Goal: Transaction & Acquisition: Purchase product/service

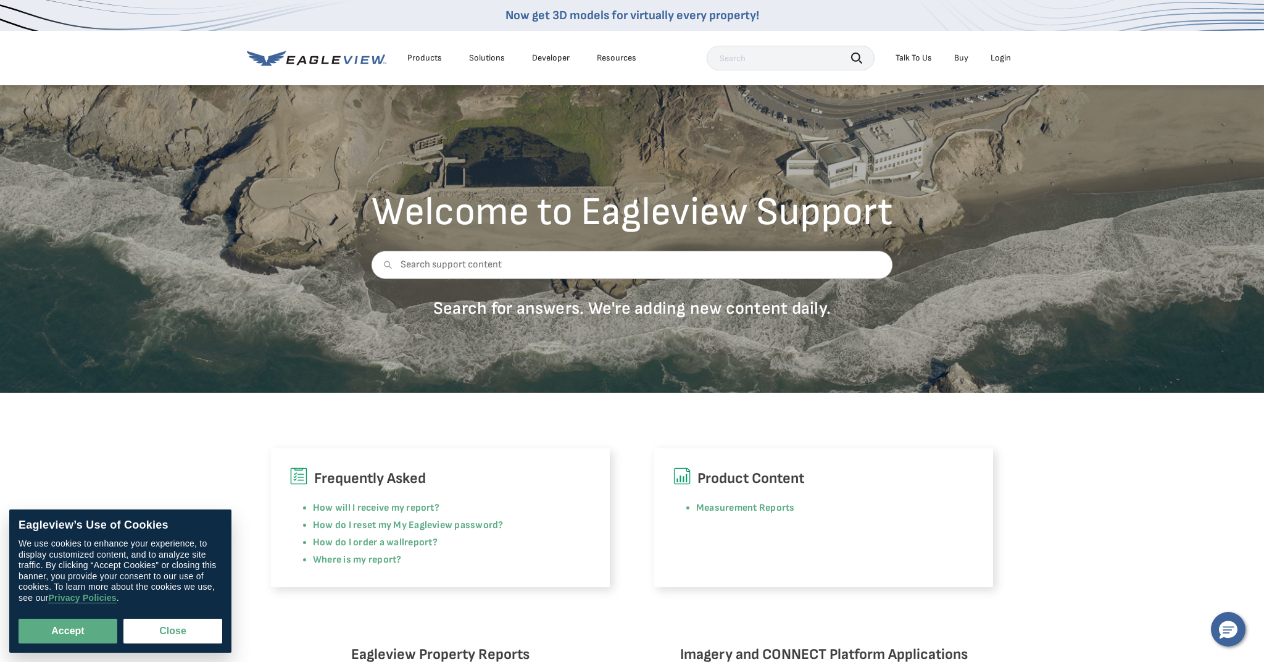
click at [996, 59] on div "Login" at bounding box center [1001, 57] width 20 height 11
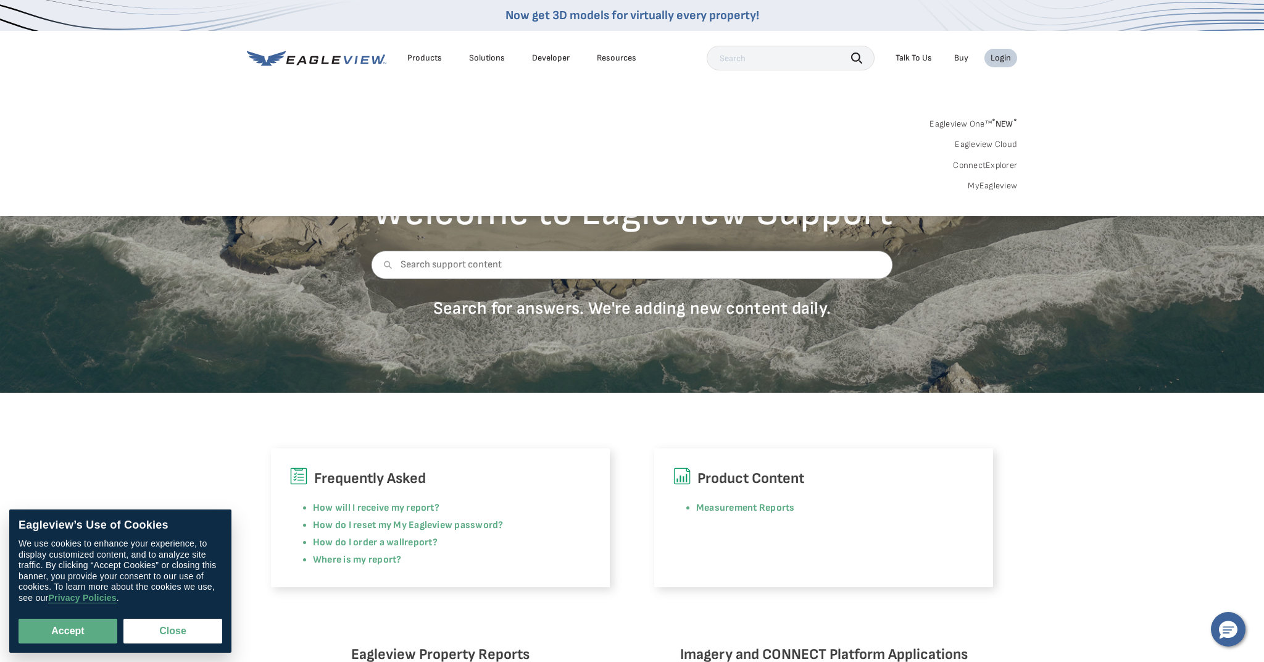
click at [997, 185] on link "MyEagleview" at bounding box center [992, 185] width 49 height 11
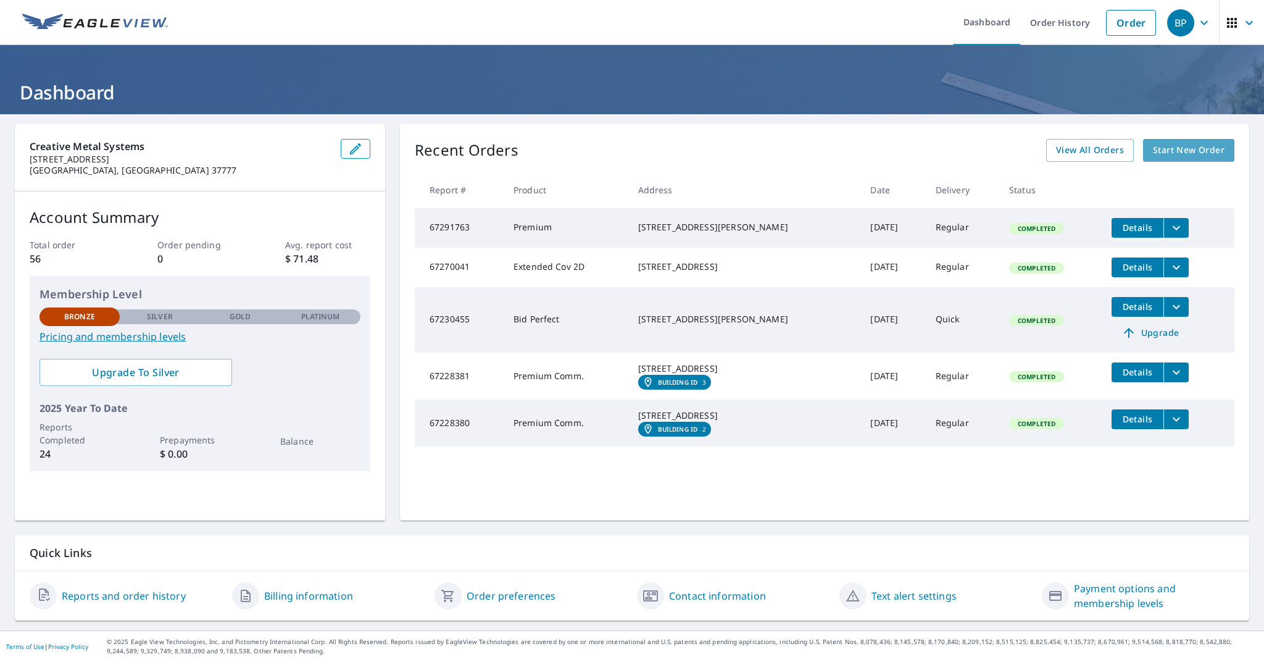
click at [1178, 147] on span "Start New Order" at bounding box center [1189, 150] width 72 height 15
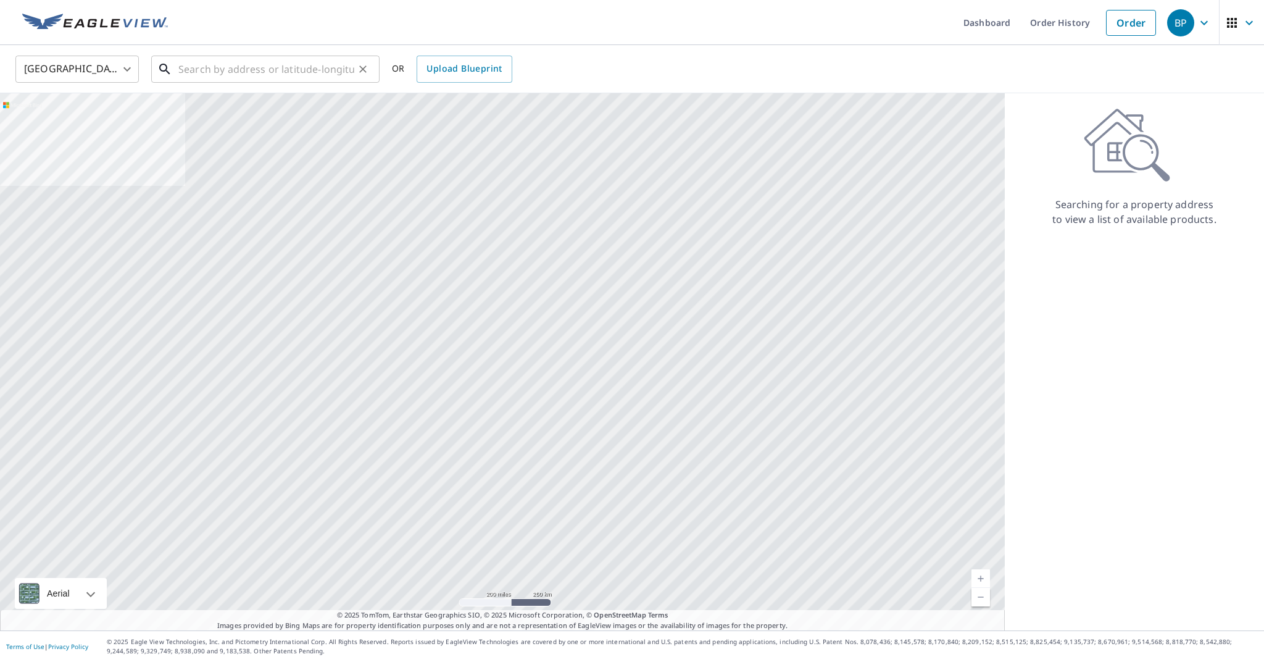
click at [196, 64] on input "text" at bounding box center [266, 69] width 176 height 35
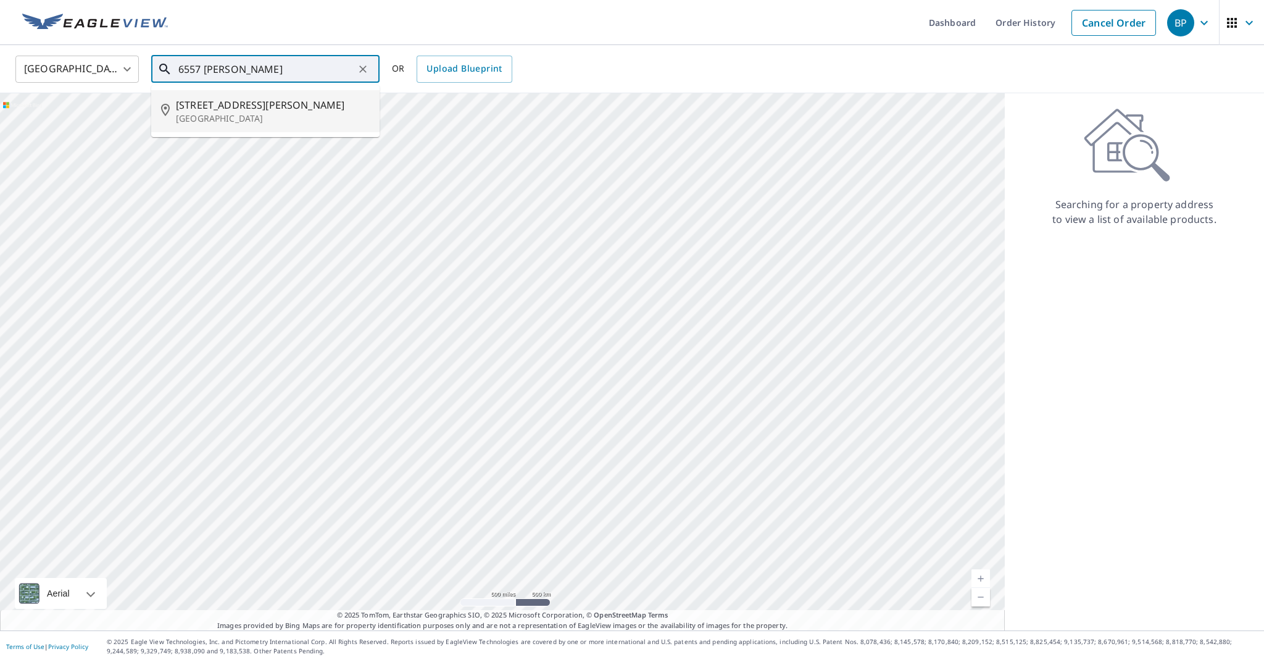
click at [208, 98] on span "6557 Lanier Rd" at bounding box center [273, 105] width 194 height 15
type input "6557 Lanier Rd Maryville, TN 37801"
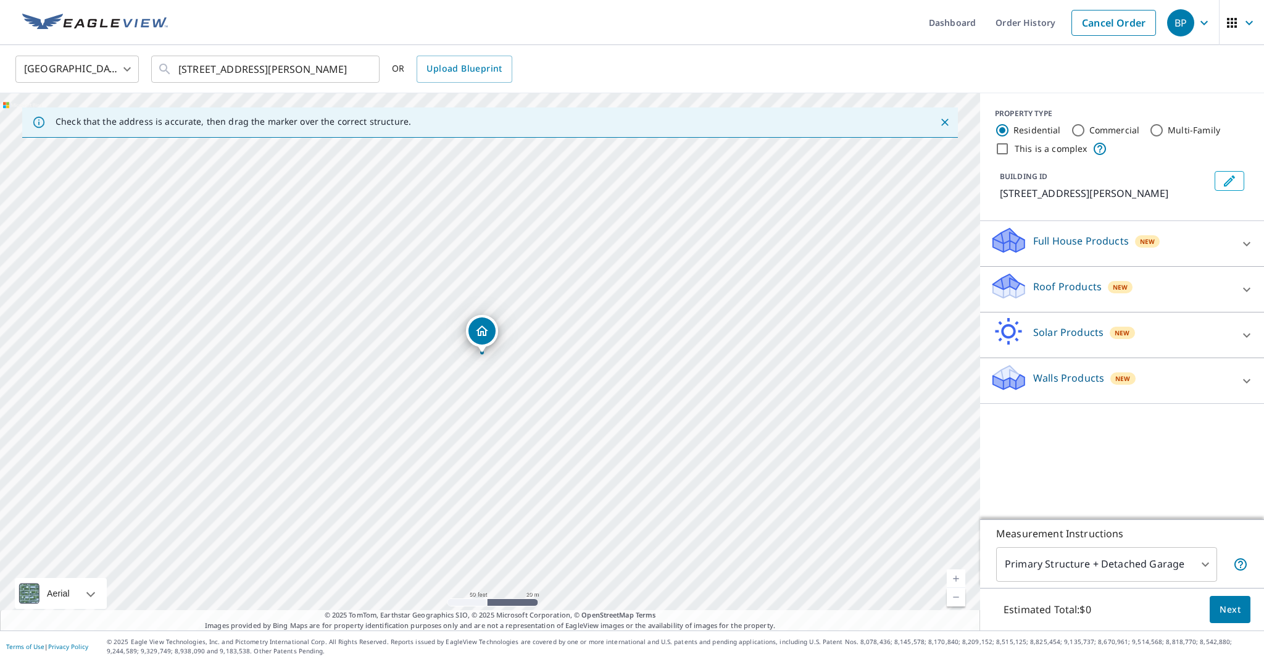
click at [1249, 283] on icon at bounding box center [1247, 289] width 15 height 15
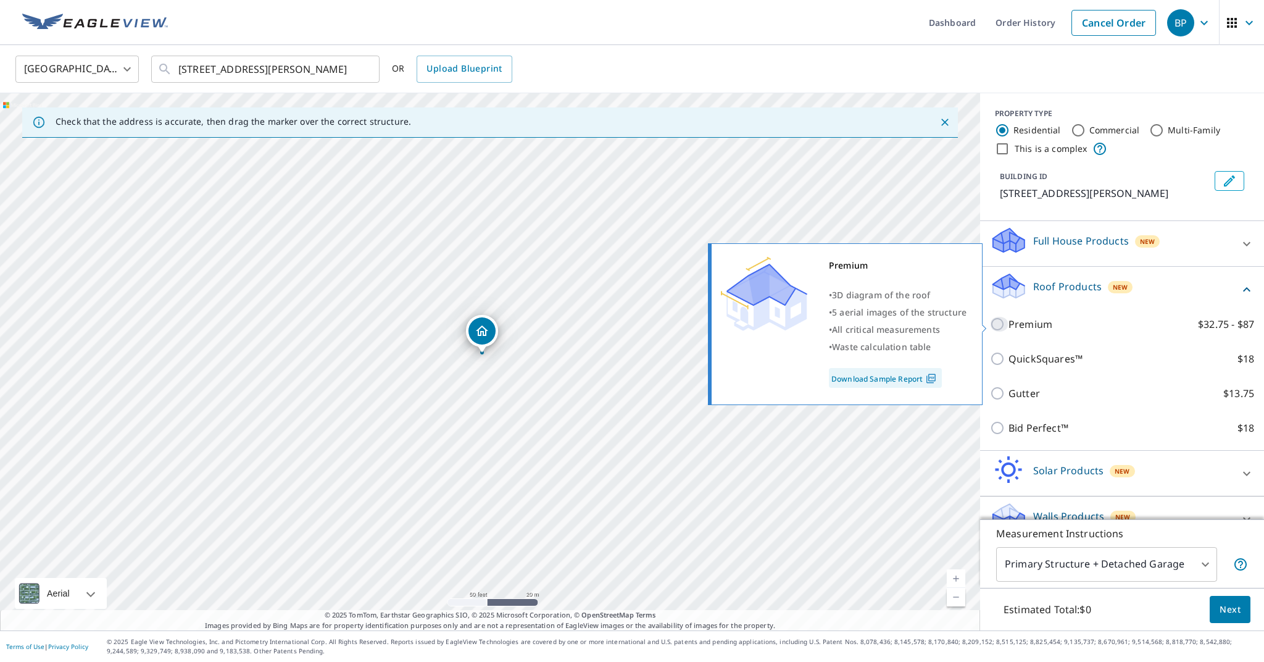
click at [996, 325] on input "Premium $32.75 - $87" at bounding box center [999, 324] width 19 height 15
checkbox input "true"
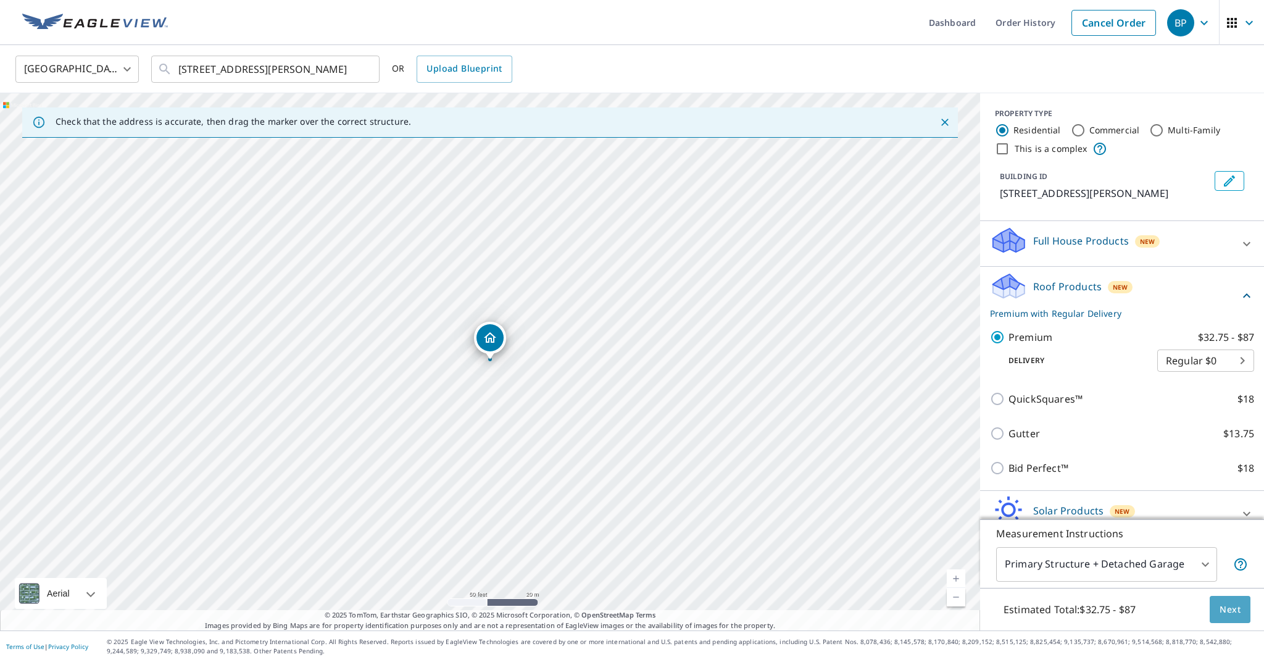
click at [1235, 608] on span "Next" at bounding box center [1230, 609] width 21 height 15
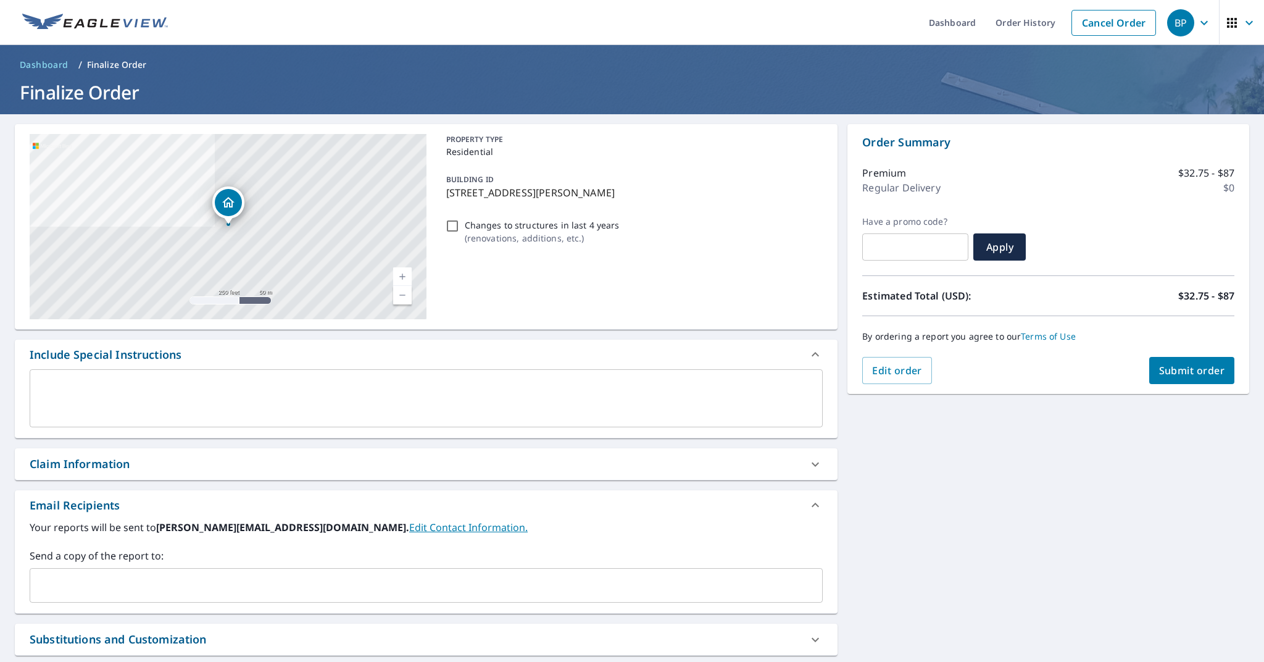
click at [1203, 369] on span "Submit order" at bounding box center [1192, 371] width 66 height 14
